Goal: Find specific fact: Find specific fact

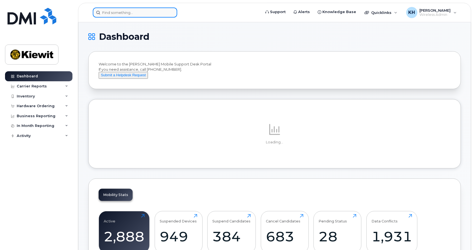
click at [124, 14] on input at bounding box center [135, 13] width 84 height 10
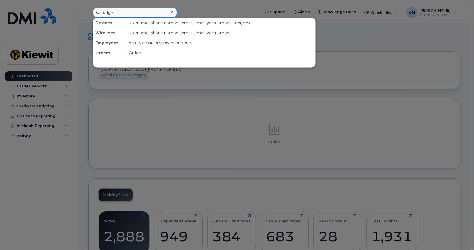
type input "judge"
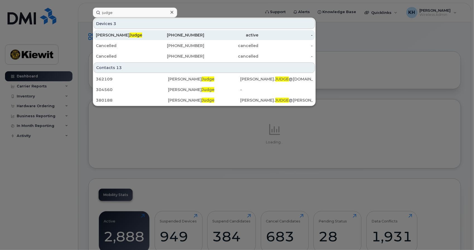
click at [130, 35] on span "Judge" at bounding box center [136, 35] width 13 height 5
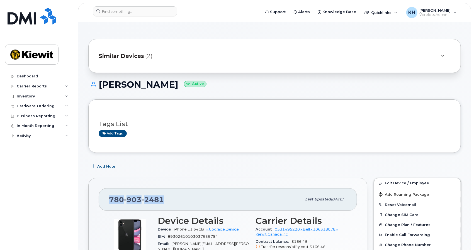
drag, startPoint x: 167, startPoint y: 201, endPoint x: 108, endPoint y: 199, distance: 58.3
click at [108, 199] on div "[PHONE_NUMBER] Last updated [DATE]" at bounding box center [228, 200] width 258 height 22
copy span "[PHONE_NUMBER]"
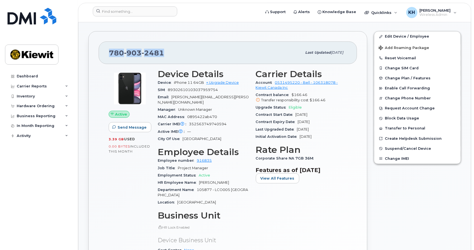
scroll to position [147, 0]
drag, startPoint x: 216, startPoint y: 154, endPoint x: 197, endPoint y: 155, distance: 19.3
click at [197, 157] on div "Employee number 916835" at bounding box center [203, 160] width 91 height 7
copy link "916835"
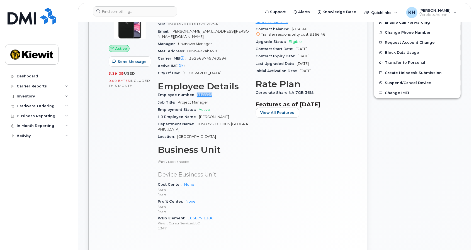
scroll to position [214, 0]
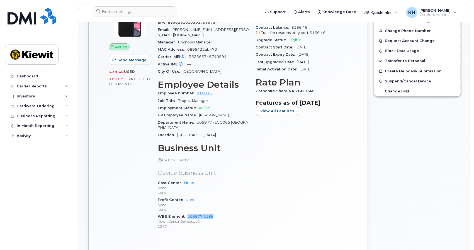
drag, startPoint x: 217, startPoint y: 207, endPoint x: 186, endPoint y: 206, distance: 30.4
click at [186, 213] on div "WBS Element 105877.1186 Kiewit Constr ServicesULC 1347" at bounding box center [203, 221] width 91 height 17
copy link "105877.1186"
